Goal: Navigation & Orientation: Find specific page/section

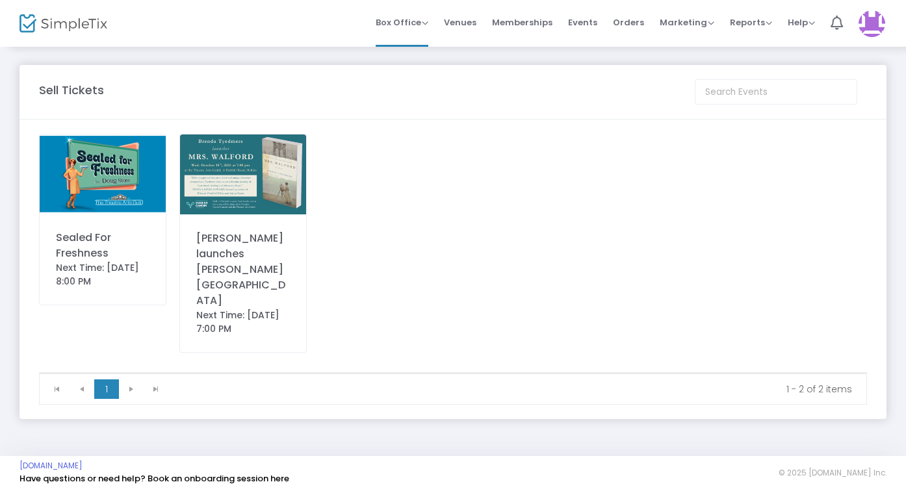
click at [127, 185] on img at bounding box center [103, 174] width 126 height 79
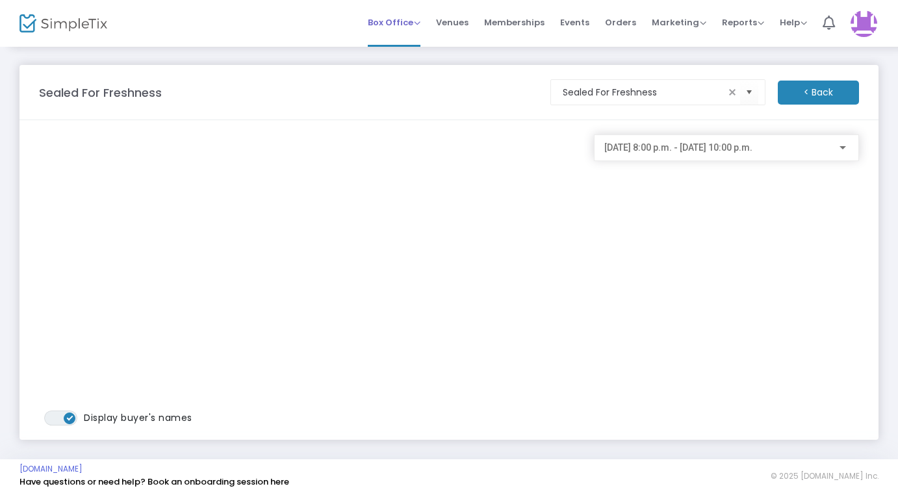
click at [394, 20] on span "Box Office" at bounding box center [394, 22] width 53 height 12
click at [396, 68] on li "Bookings" at bounding box center [414, 69] width 93 height 25
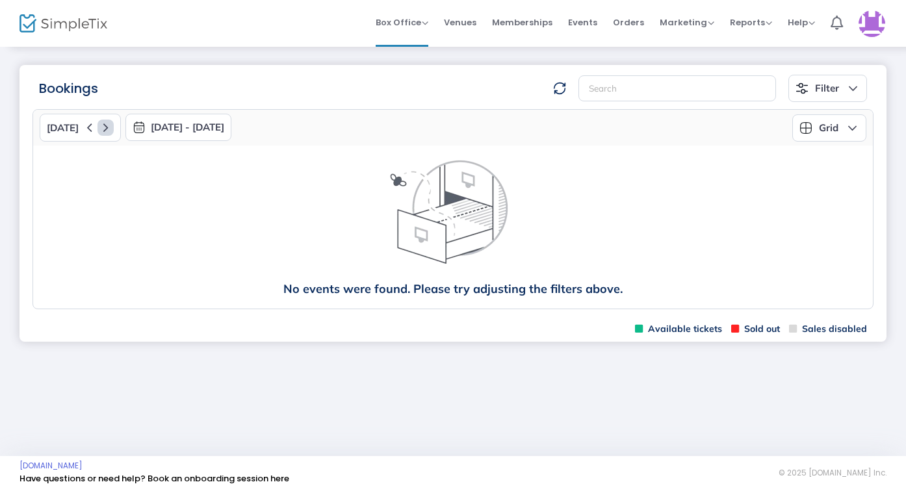
click at [102, 125] on icon at bounding box center [106, 128] width 16 height 16
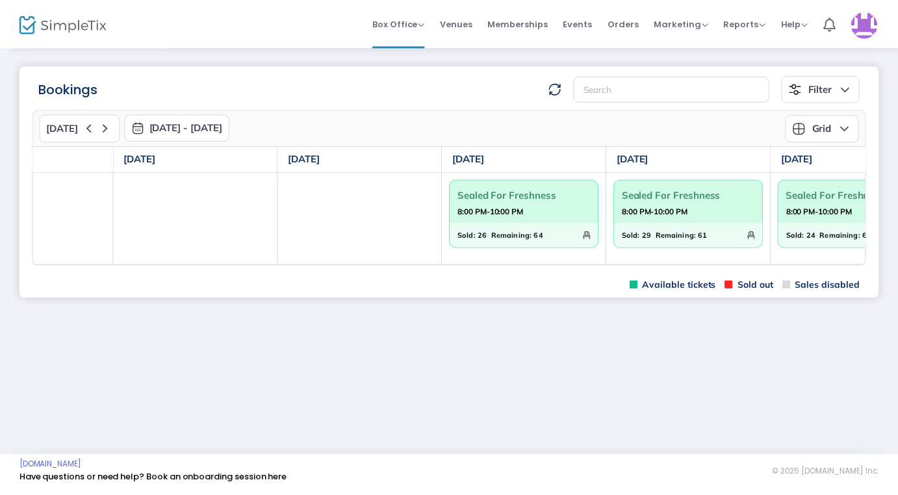
scroll to position [0, 321]
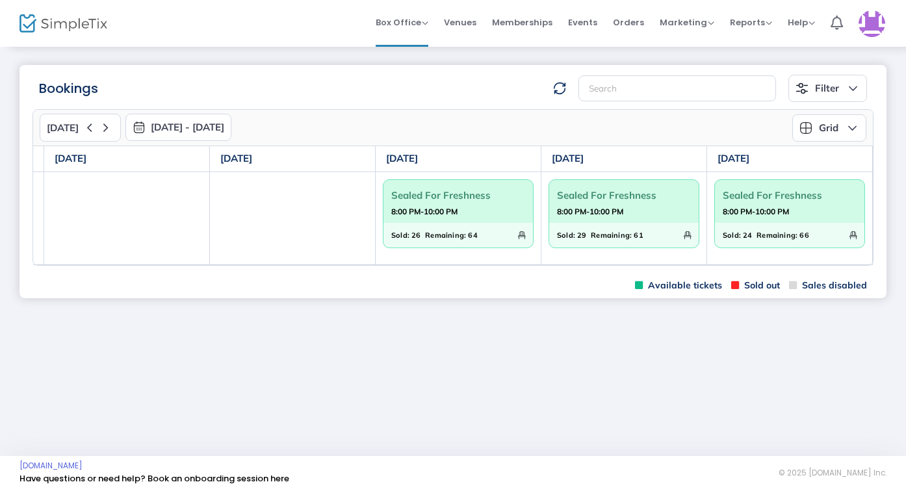
click at [850, 126] on button "Grid" at bounding box center [829, 127] width 74 height 27
click at [847, 157] on li "Monthly" at bounding box center [834, 160] width 85 height 25
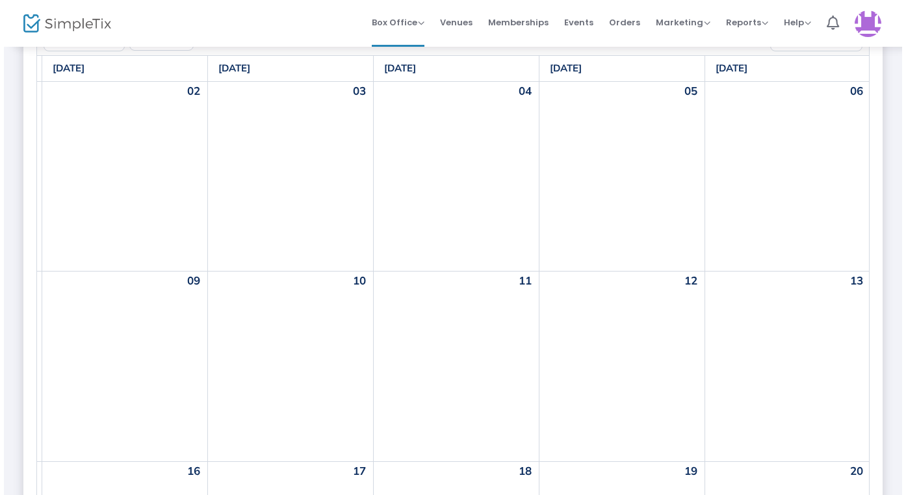
scroll to position [0, 0]
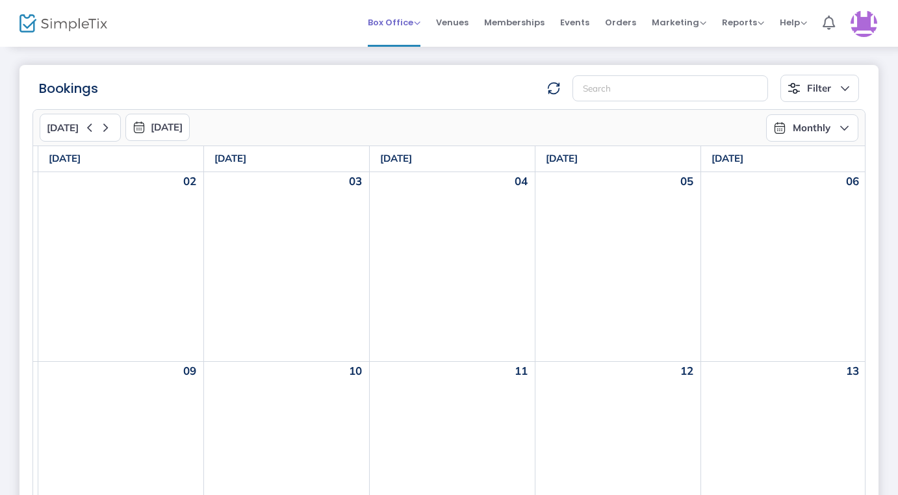
click at [399, 21] on span "Box Office" at bounding box center [394, 22] width 53 height 12
click at [846, 127] on button "Monthly" at bounding box center [812, 127] width 92 height 27
click at [807, 215] on li "Days" at bounding box center [813, 210] width 92 height 25
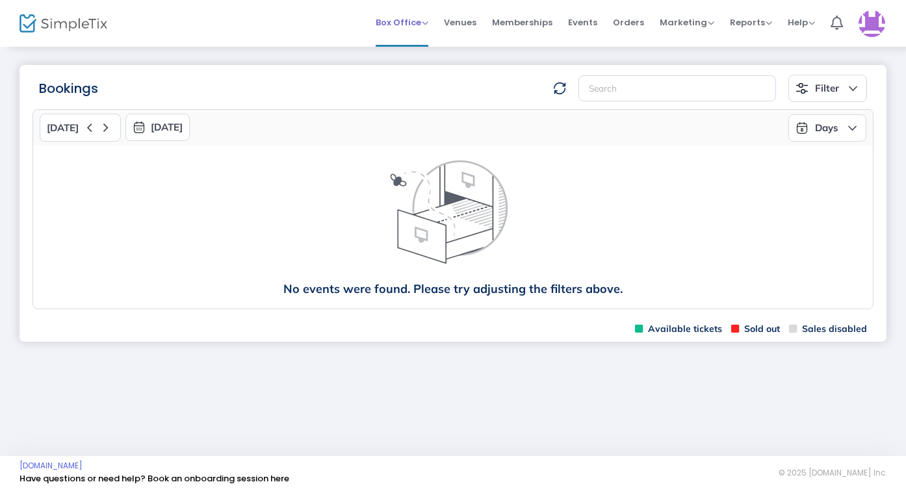
click at [415, 20] on span "Box Office" at bounding box center [402, 22] width 53 height 12
click at [276, 26] on div "Box Office Sell Tickets Bookings Sell Season Pass Venues Memberships Events Ord…" at bounding box center [536, 23] width 740 height 47
click at [855, 90] on button "Filter" at bounding box center [828, 88] width 79 height 27
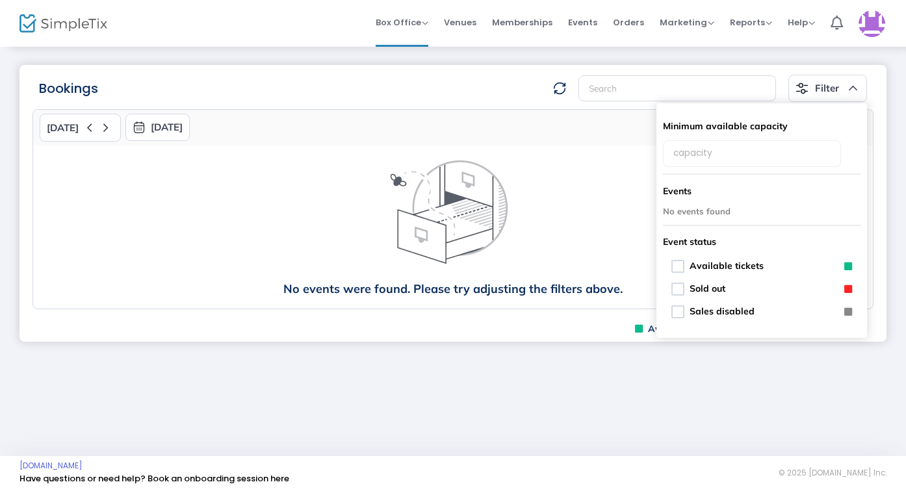
click at [854, 90] on button "Filter" at bounding box center [828, 88] width 79 height 27
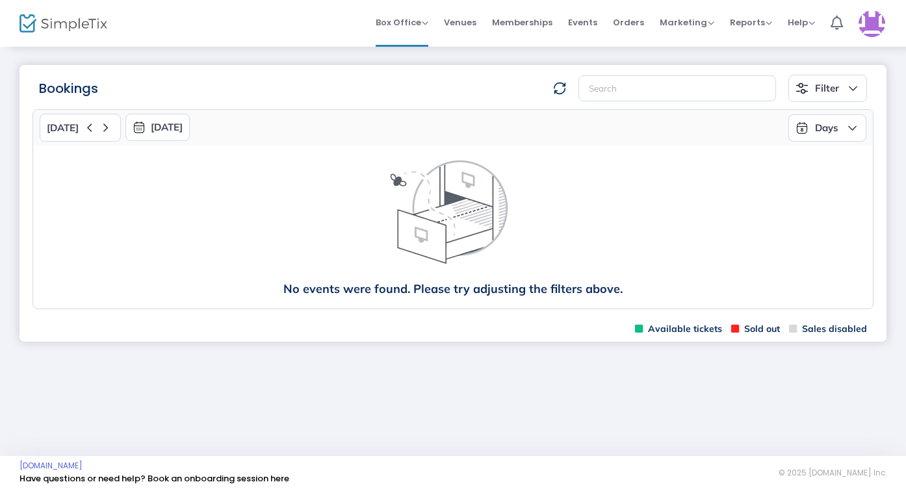
click at [855, 126] on button "Days" at bounding box center [828, 127] width 78 height 27
click at [848, 191] on li "Grid" at bounding box center [831, 185] width 85 height 25
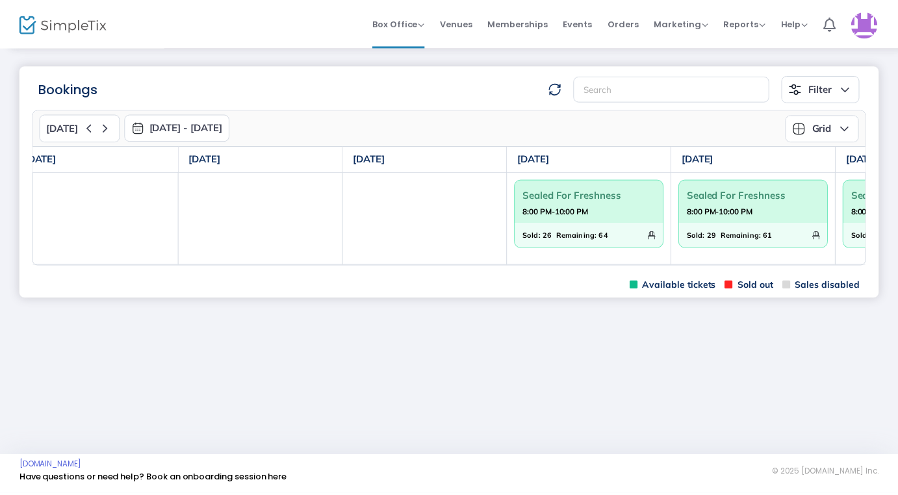
scroll to position [0, 321]
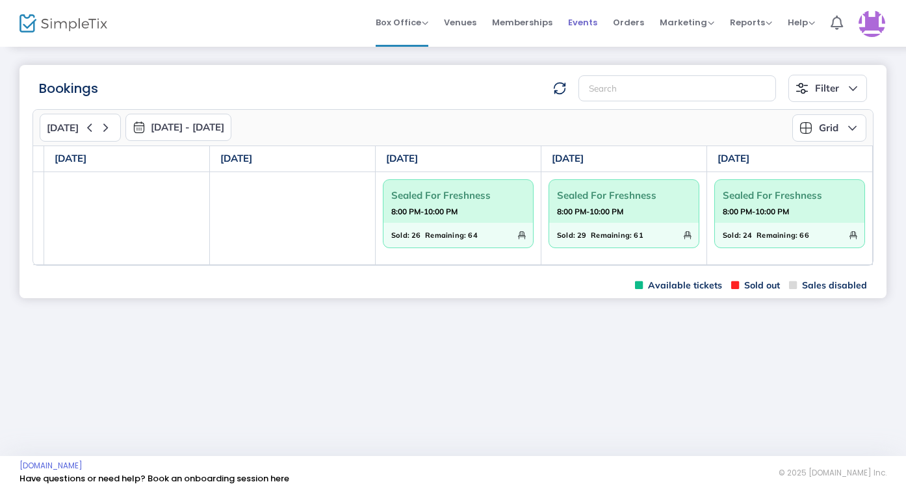
click at [584, 22] on span "Events" at bounding box center [582, 22] width 29 height 33
